Goal: Task Accomplishment & Management: Manage account settings

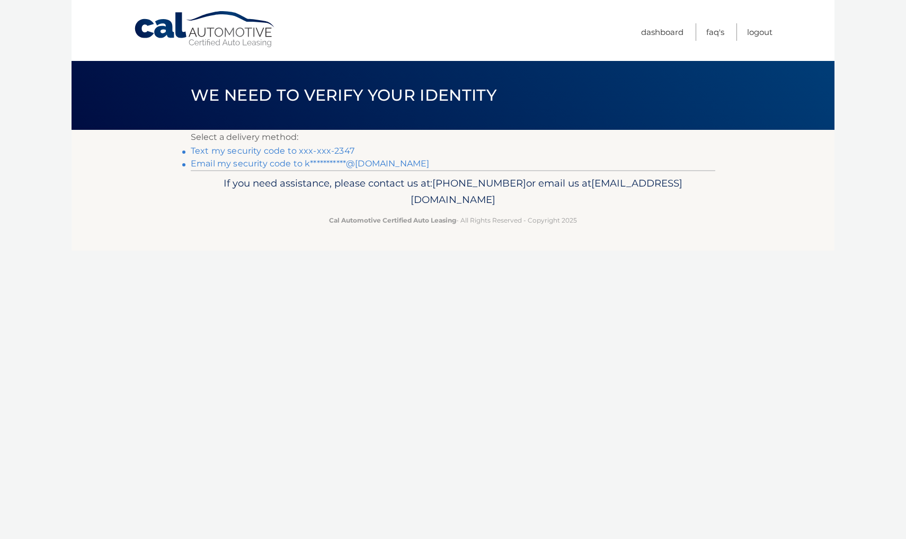
click at [333, 153] on link "Text my security code to xxx-xxx-2347" at bounding box center [273, 151] width 164 height 10
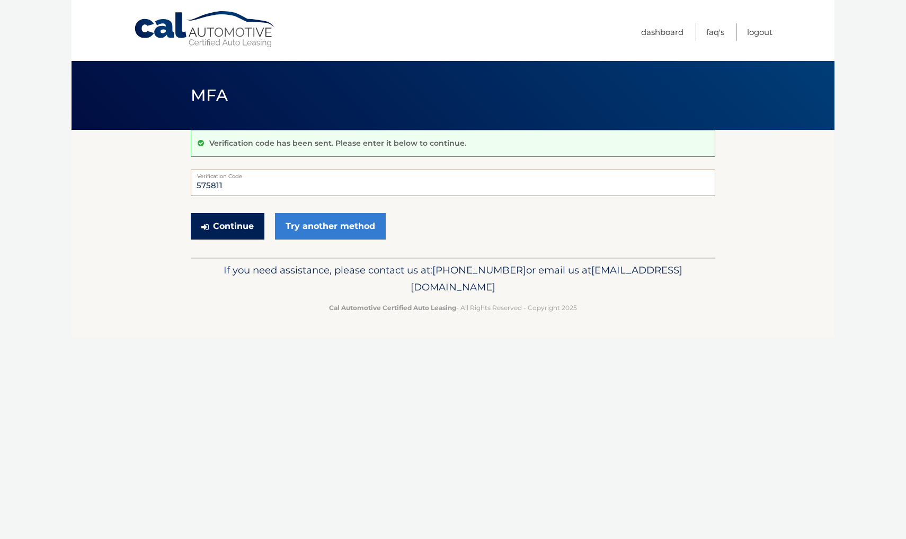
type input "575811"
click at [237, 229] on button "Continue" at bounding box center [228, 226] width 74 height 26
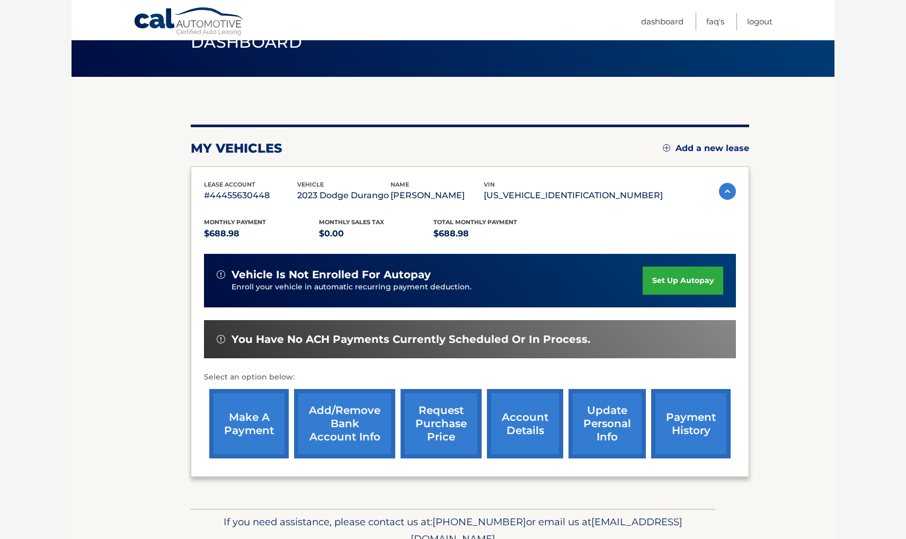
scroll to position [60, 0]
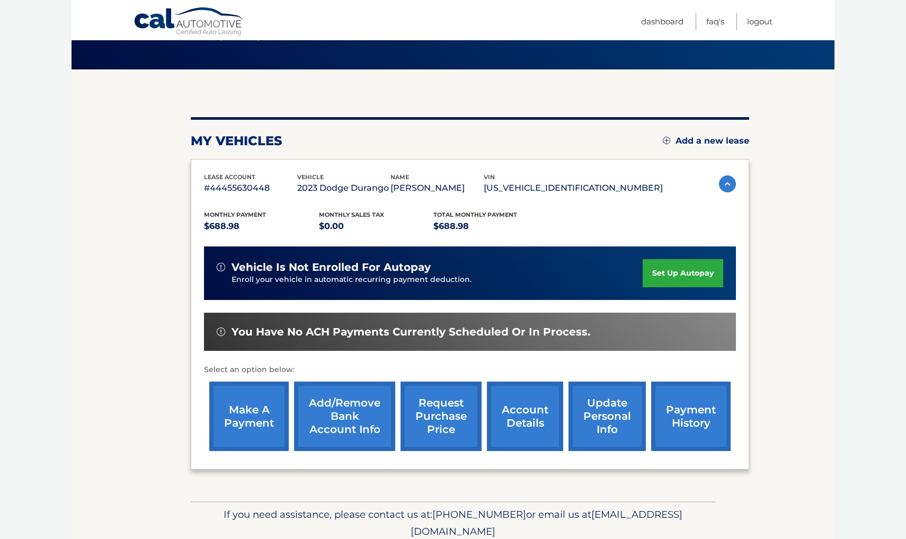
click at [256, 406] on link "make a payment" at bounding box center [248, 416] width 79 height 69
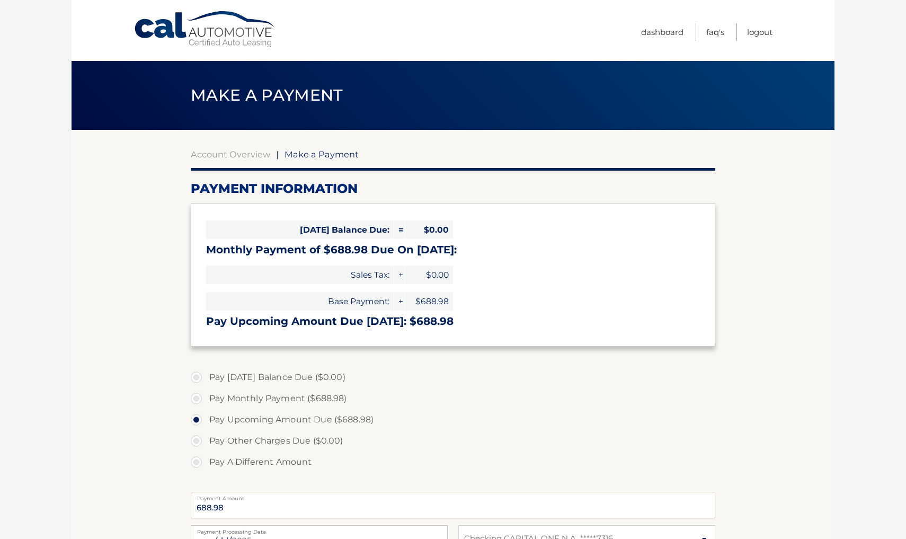
select select "MWU0OWM4ODItMDljYi00OTUyLWE0ZDMtNTNlOTNmMGFiYjE1"
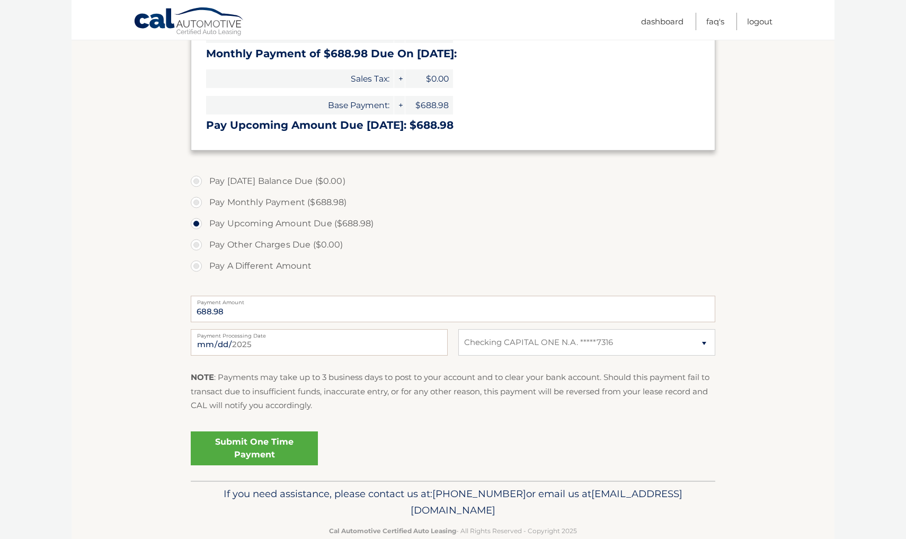
scroll to position [209, 0]
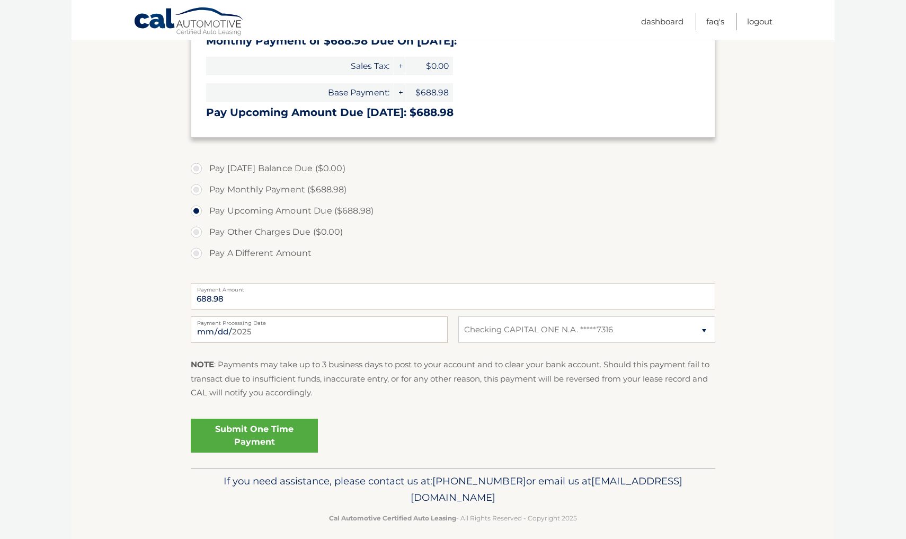
click at [284, 431] on link "Submit One Time Payment" at bounding box center [254, 436] width 127 height 34
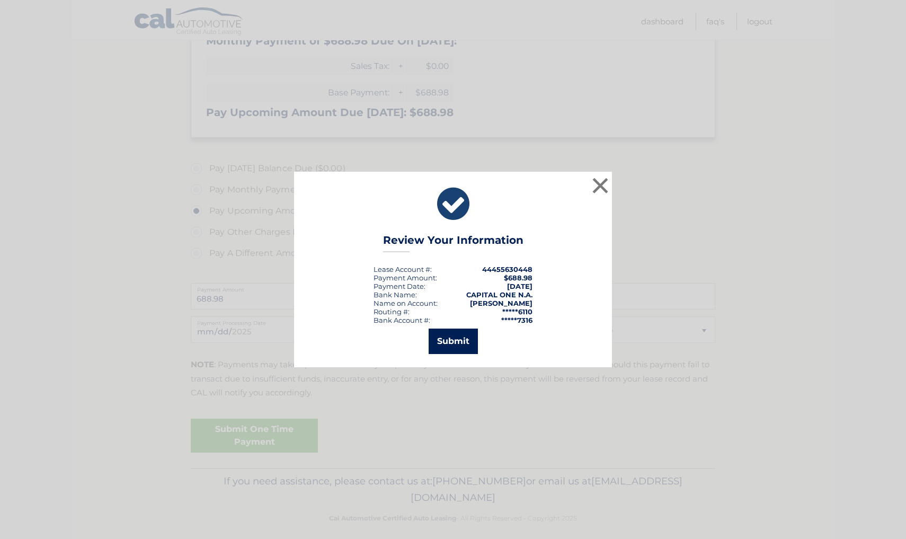
click at [467, 340] on button "Submit" at bounding box center [453, 341] width 49 height 25
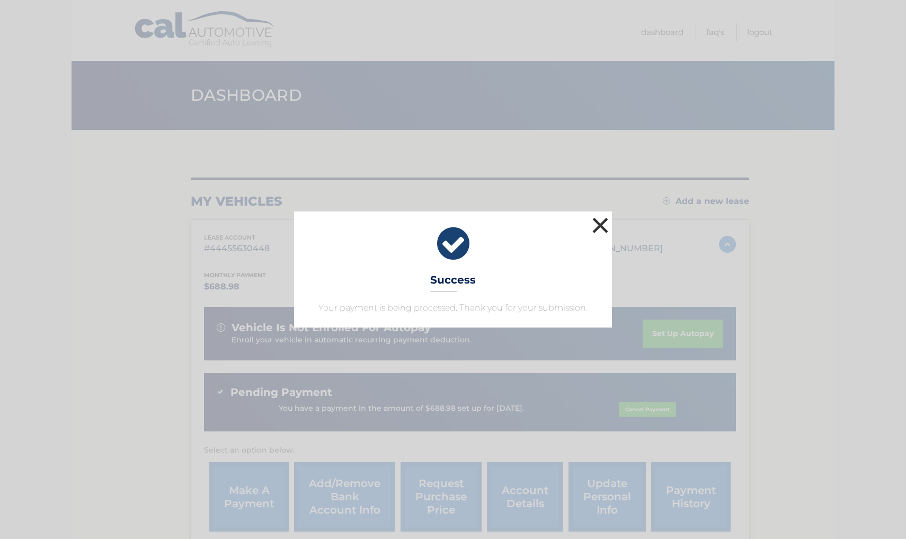
click at [600, 223] on button "×" at bounding box center [600, 225] width 21 height 21
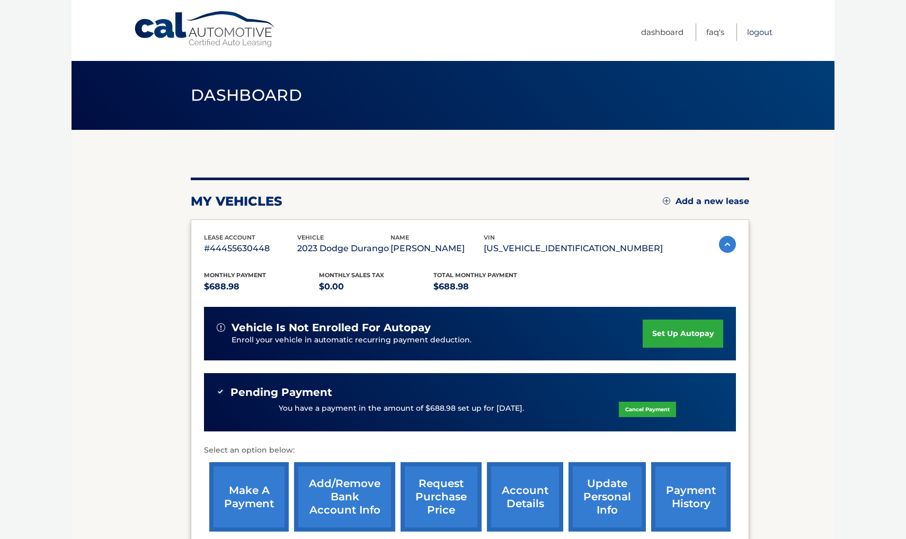
click at [764, 34] on link "Logout" at bounding box center [759, 31] width 25 height 17
